Goal: Information Seeking & Learning: Learn about a topic

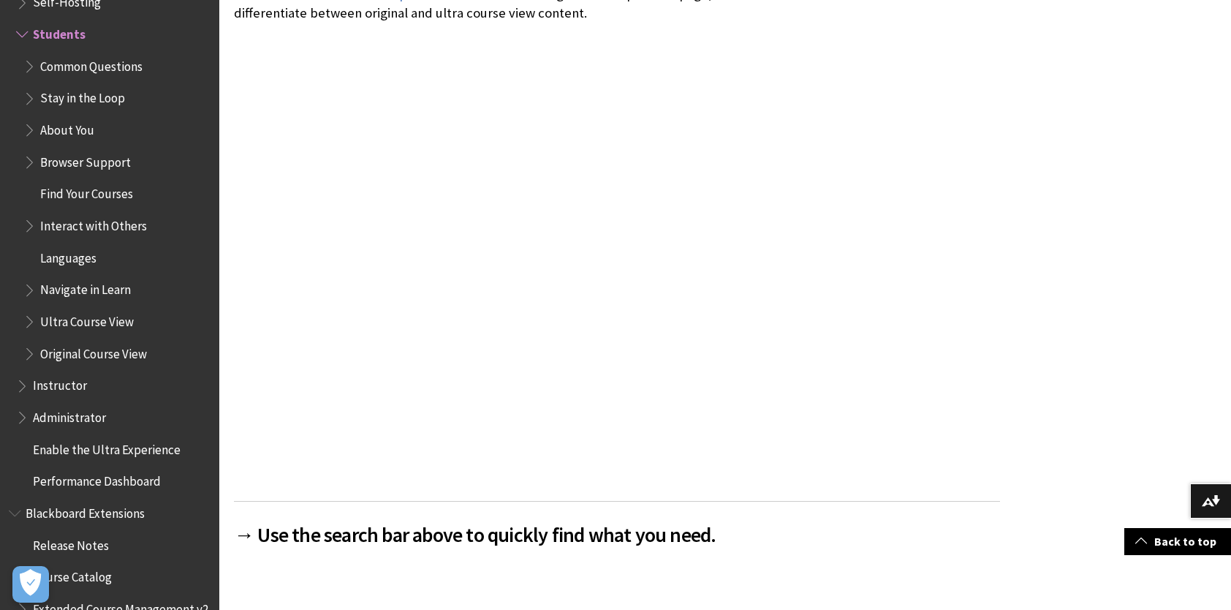
scroll to position [367, 0]
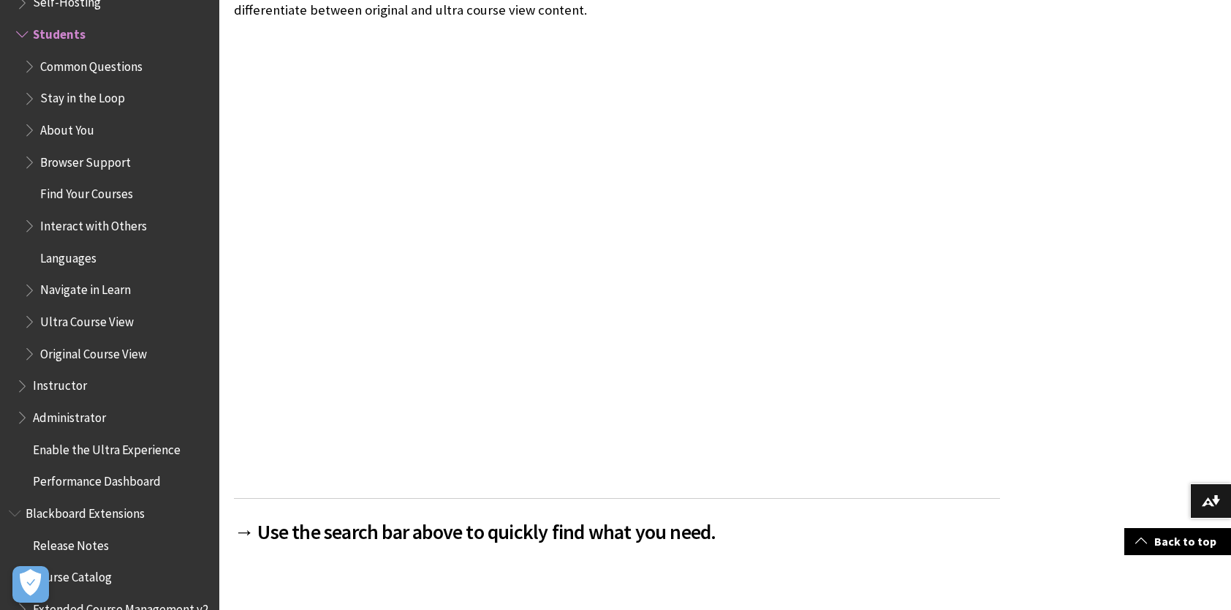
click at [88, 95] on span "Stay in the Loop" at bounding box center [82, 96] width 85 height 20
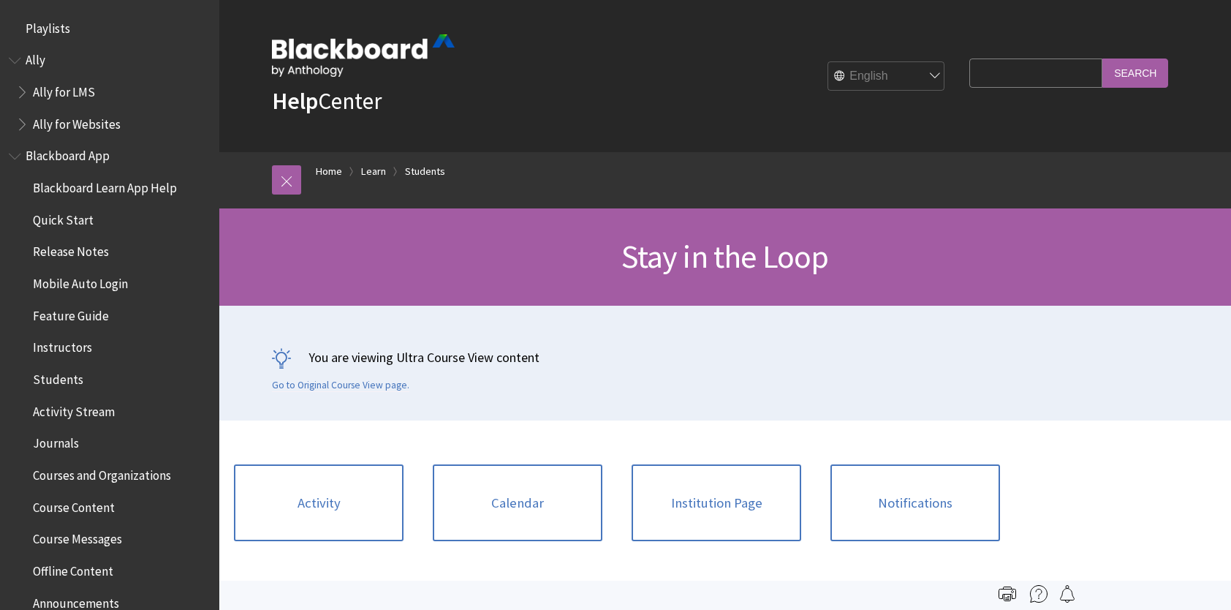
scroll to position [1471, 0]
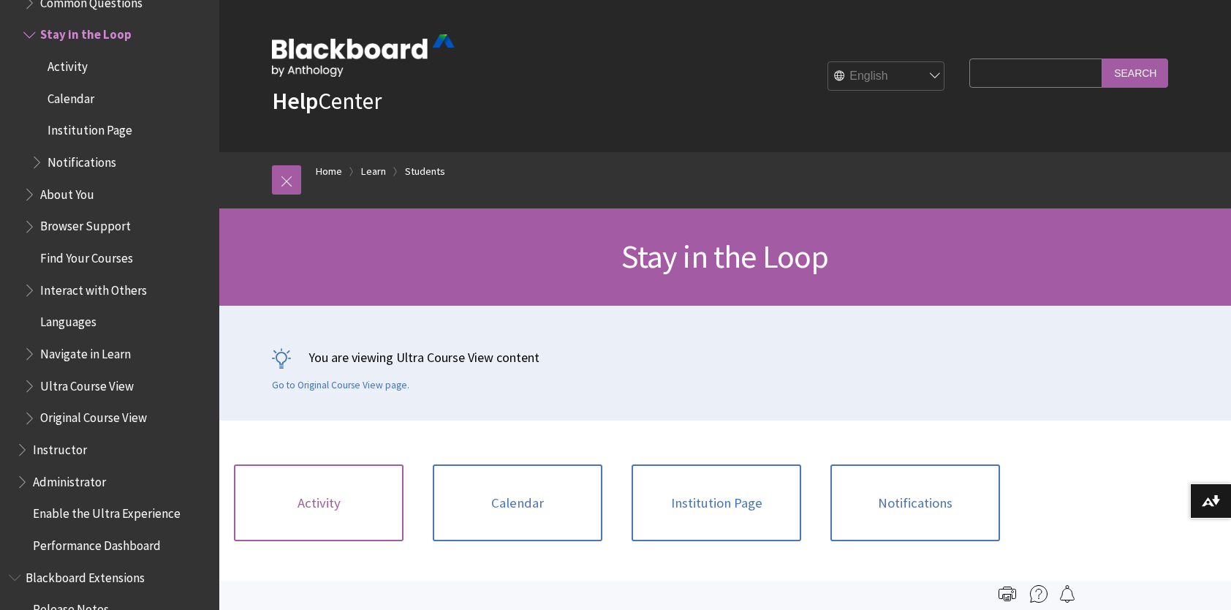
click at [335, 499] on link "Activity" at bounding box center [319, 502] width 170 height 77
click at [517, 503] on link "Calendar" at bounding box center [518, 502] width 170 height 77
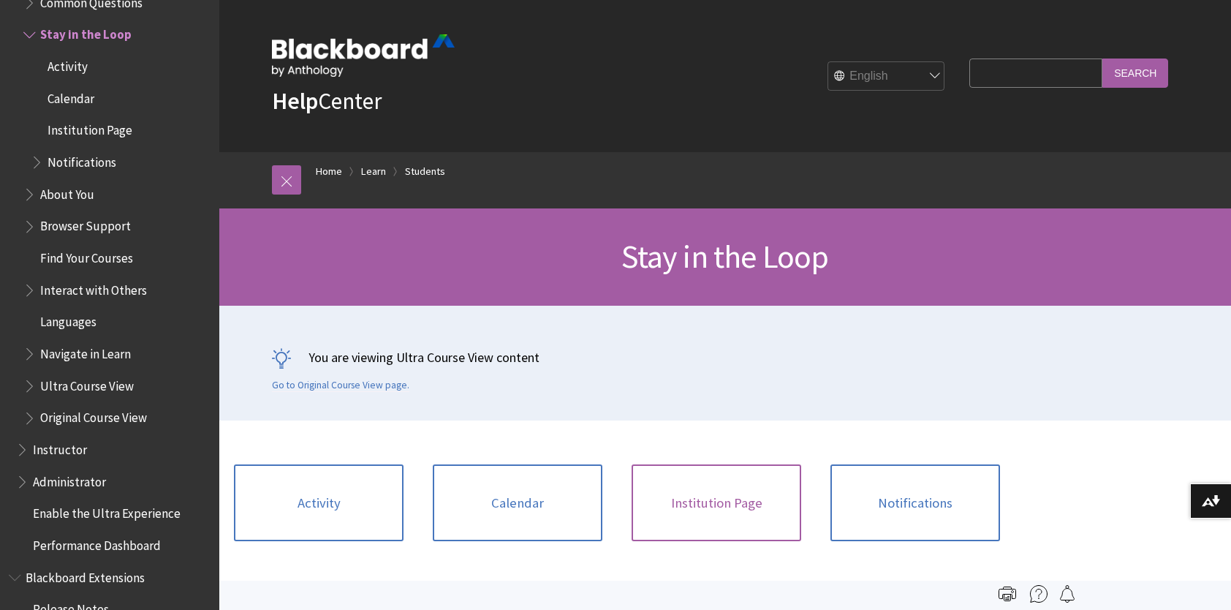
click at [726, 505] on link "Institution Page" at bounding box center [716, 502] width 170 height 77
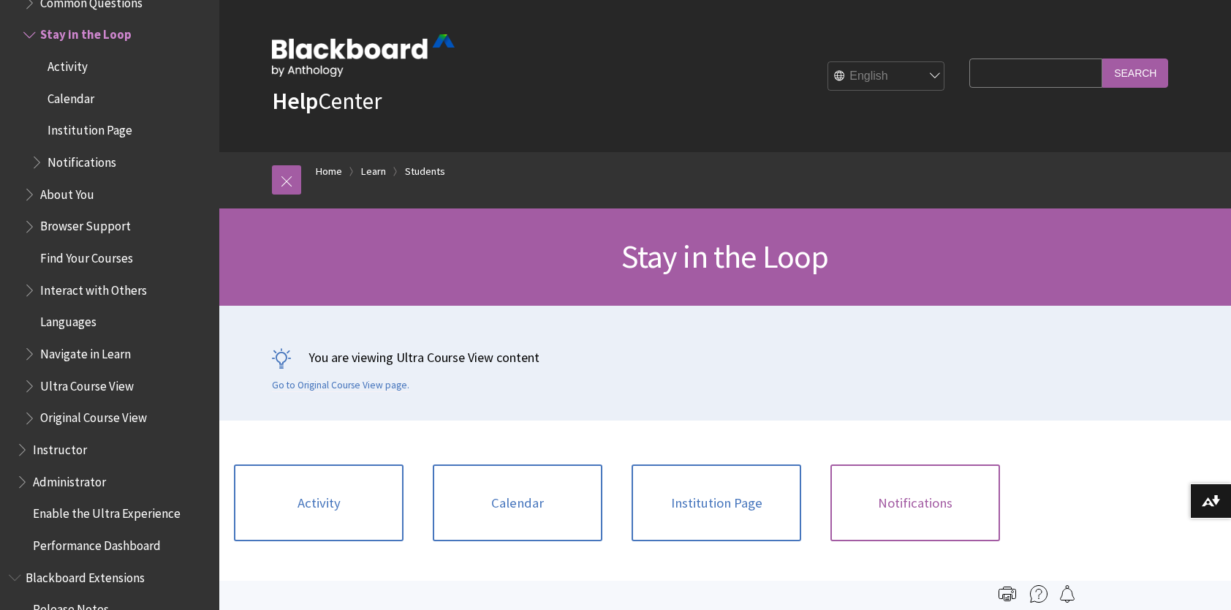
click at [858, 509] on link "Notifications" at bounding box center [915, 502] width 170 height 77
click at [73, 257] on span "Find Your Courses" at bounding box center [86, 256] width 93 height 20
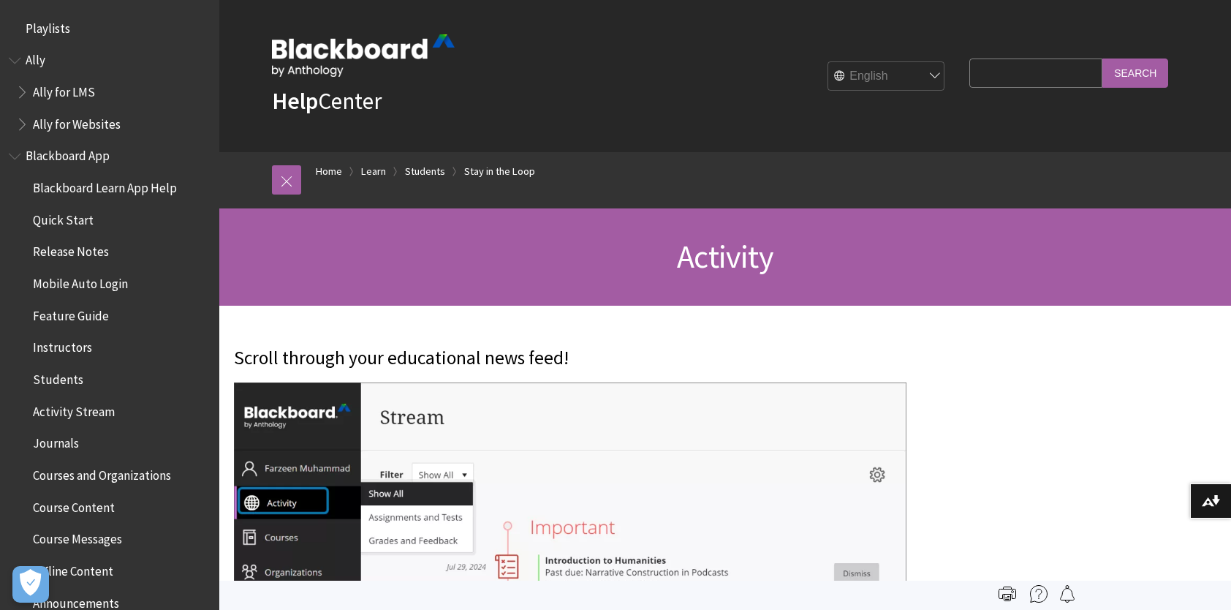
scroll to position [1503, 0]
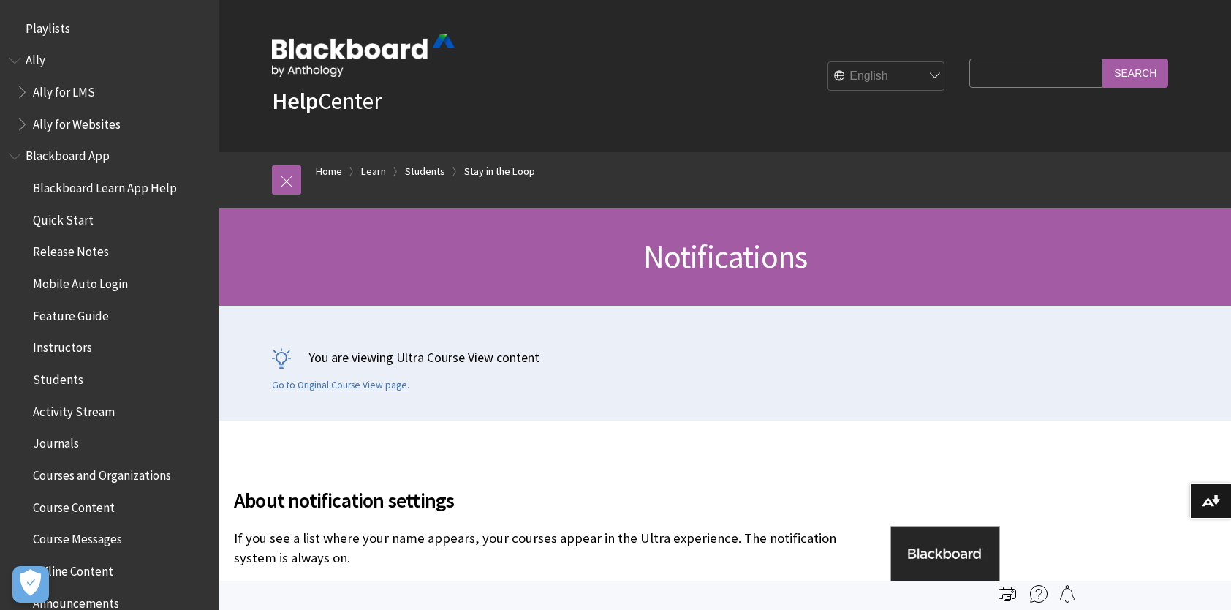
scroll to position [1599, 0]
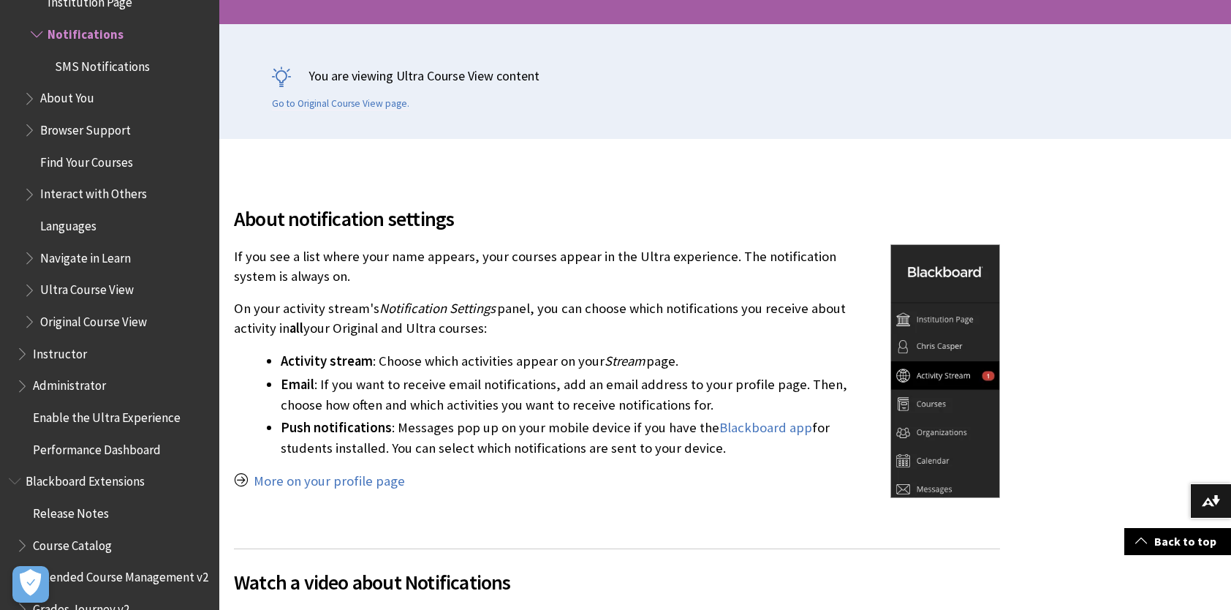
scroll to position [292, 0]
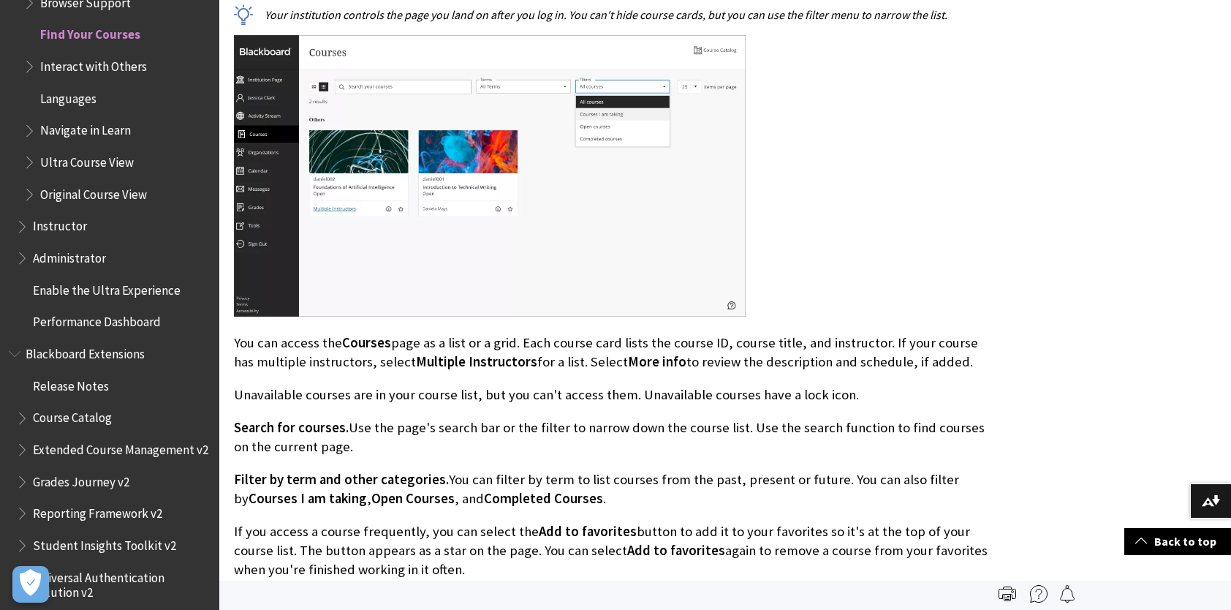
scroll to position [539, 0]
